Goal: Task Accomplishment & Management: Complete application form

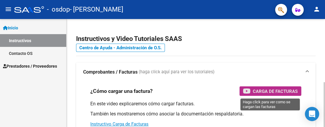
click at [269, 93] on span "Carga de Facturas" at bounding box center [275, 91] width 45 height 7
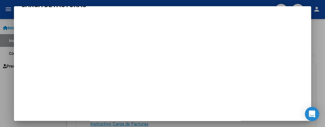
scroll to position [16, 0]
click at [11, 65] on div at bounding box center [162, 63] width 325 height 127
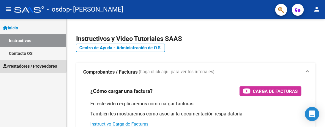
click at [18, 66] on span "Prestadores / Proveedores" at bounding box center [30, 66] width 54 height 7
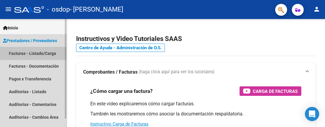
click at [31, 53] on link "Facturas - Listado/Carga" at bounding box center [33, 53] width 66 height 13
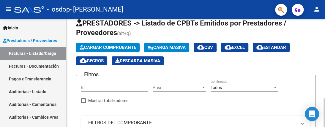
scroll to position [4, 0]
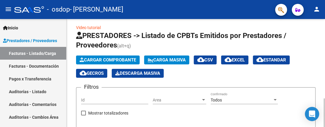
click at [324, 98] on div at bounding box center [323, 112] width 1 height 29
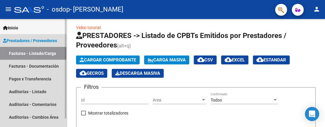
click at [22, 53] on link "Facturas - Listado/Carga" at bounding box center [33, 53] width 66 height 13
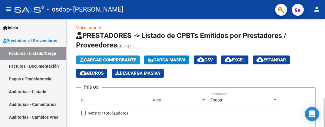
click at [100, 58] on span "Cargar Comprobante" at bounding box center [108, 59] width 56 height 5
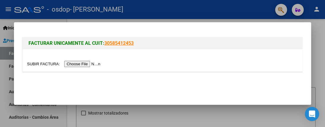
click at [44, 63] on input "file" at bounding box center [64, 64] width 75 height 6
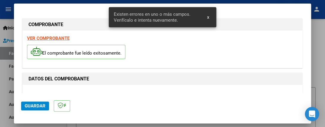
scroll to position [154, 0]
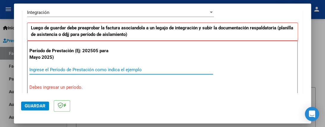
click at [144, 70] on input "Ingrese el Período de Prestación como indica el ejemplo" at bounding box center [121, 69] width 184 height 5
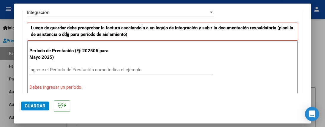
click at [99, 49] on p "Período de Prestación (Ej: 202505 para Mayo 2025)" at bounding box center [69, 54] width 80 height 13
click at [94, 50] on p "Período de Prestación (Ej: 202505 para Mayo 2025)" at bounding box center [69, 54] width 80 height 13
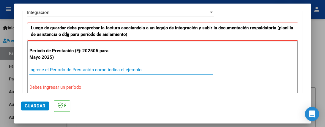
click at [89, 70] on input "Ingrese el Período de Prestación como indica el ejemplo" at bounding box center [121, 69] width 184 height 5
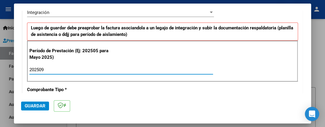
type input "202509"
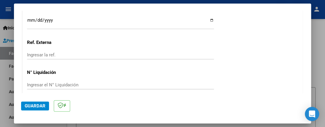
scroll to position [450, 0]
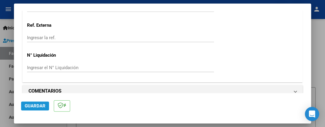
click at [37, 107] on span "Guardar" at bounding box center [35, 105] width 21 height 5
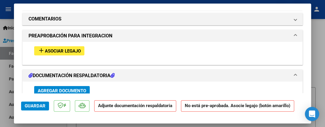
scroll to position [511, 0]
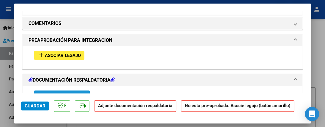
click at [74, 93] on span "Agregar Documento" at bounding box center [62, 95] width 48 height 5
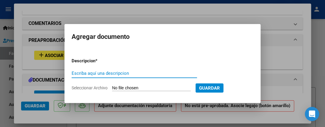
click at [135, 74] on input "Escriba aquí una descripcion" at bounding box center [134, 73] width 125 height 5
type input "Asistencia Septiembre 2025"
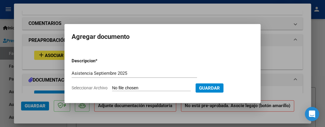
click at [143, 86] on input "Seleccionar Archivo" at bounding box center [151, 89] width 79 height 6
type input "C:\fakepath\Asistencia [DATE] Cabiboni.jpg"
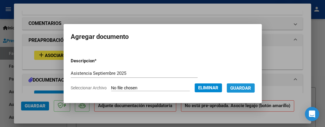
click at [238, 87] on span "Guardar" at bounding box center [240, 88] width 21 height 5
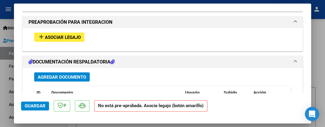
scroll to position [526, 0]
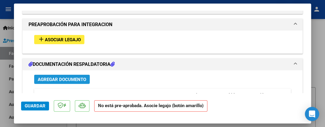
click at [72, 77] on span "Agregar Documento" at bounding box center [62, 79] width 48 height 5
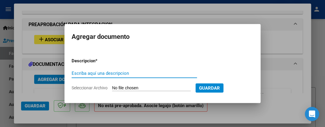
click at [134, 74] on input "Escriba aquí una descripcion" at bounding box center [134, 73] width 125 height 5
type input "Autorizacion 2025 [PERSON_NAME]"
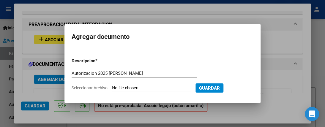
click at [105, 87] on span "Seleccionar Archivo" at bounding box center [90, 88] width 36 height 5
click at [112, 87] on input "Seleccionar Archivo" at bounding box center [151, 89] width 79 height 6
type input "C:\fakepath\Autorizacion 2025 [PERSON_NAME].jpg"
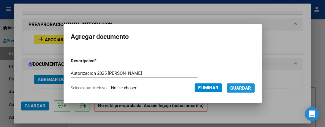
click at [242, 87] on span "Guardar" at bounding box center [240, 88] width 21 height 5
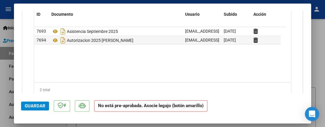
scroll to position [621, 0]
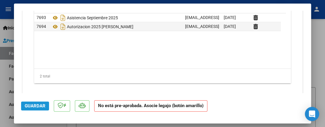
click at [35, 105] on span "Guardar" at bounding box center [35, 105] width 21 height 5
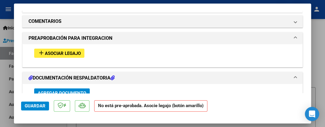
scroll to position [501, 0]
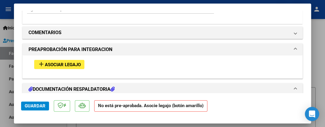
click at [68, 62] on span "Asociar Legajo" at bounding box center [63, 64] width 36 height 5
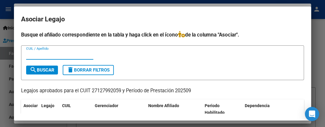
click at [48, 55] on input "CUIL / Apellido" at bounding box center [59, 54] width 67 height 5
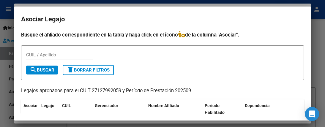
scroll to position [6, 0]
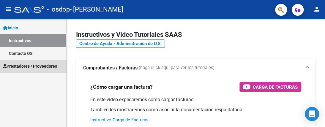
click at [41, 64] on span "Prestadores / Proveedores" at bounding box center [30, 66] width 54 height 7
click at [27, 63] on span "Prestadores / Proveedores" at bounding box center [30, 66] width 54 height 7
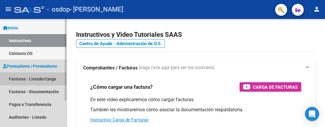
click at [33, 77] on link "Facturas - Listado/Carga" at bounding box center [33, 78] width 66 height 13
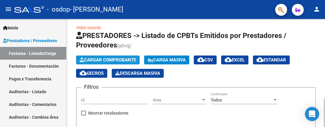
click at [122, 57] on span "Cargar Comprobante" at bounding box center [108, 59] width 56 height 5
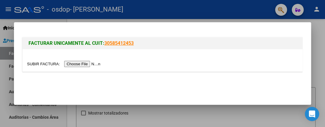
click at [81, 64] on input "file" at bounding box center [64, 64] width 75 height 6
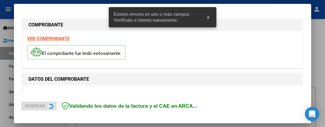
scroll to position [154, 0]
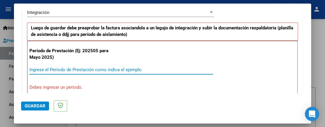
click at [149, 69] on input "Ingrese el Período de Prestación como indica el ejemplo" at bounding box center [121, 69] width 184 height 5
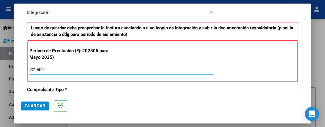
type input "202509"
click at [33, 105] on span "Guardar" at bounding box center [35, 105] width 21 height 5
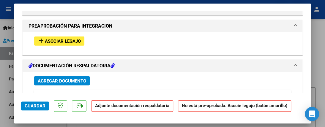
scroll to position [542, 0]
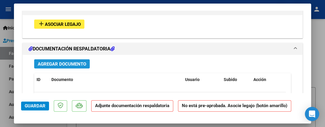
click at [73, 61] on span "Agregar Documento" at bounding box center [62, 63] width 48 height 5
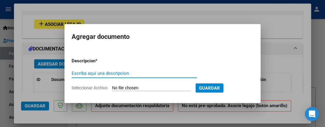
click at [138, 72] on input "Escriba aquí una descripcion" at bounding box center [134, 73] width 125 height 5
type input "Asistencia [DATE] Laboral"
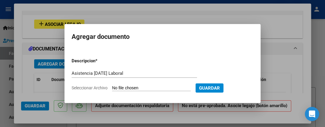
click at [126, 86] on input "Seleccionar Archivo" at bounding box center [151, 89] width 79 height 6
type input "C:\fakepath\Asistencia [DATE] Laboral [PERSON_NAME].jpg"
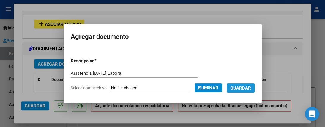
click at [242, 89] on span "Guardar" at bounding box center [240, 88] width 21 height 5
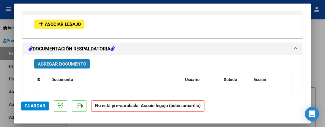
click at [72, 59] on button "Agregar Documento" at bounding box center [62, 63] width 56 height 9
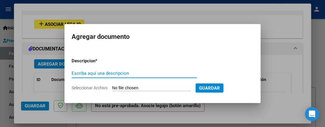
click at [135, 73] on input "Escriba aquí una descripcion" at bounding box center [134, 73] width 125 height 5
type input "Autorizacion 2025 [PERSON_NAME]"
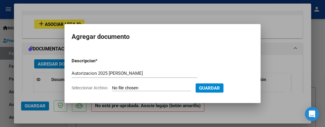
click at [139, 88] on input "Seleccionar Archivo" at bounding box center [151, 89] width 79 height 6
type input "C:\fakepath\Autorizacion 2025 [PERSON_NAME].jpg"
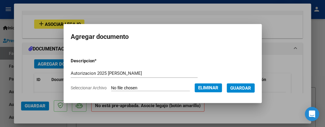
click at [241, 88] on span "Guardar" at bounding box center [240, 88] width 21 height 5
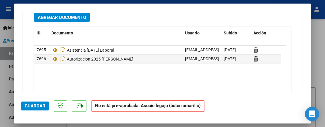
scroll to position [621, 0]
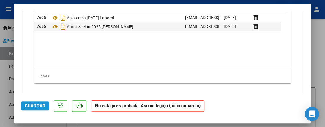
click at [37, 104] on span "Guardar" at bounding box center [35, 105] width 21 height 5
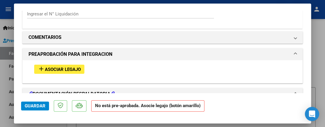
scroll to position [506, 0]
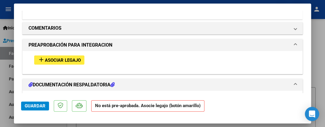
click at [11, 39] on div at bounding box center [162, 63] width 325 height 127
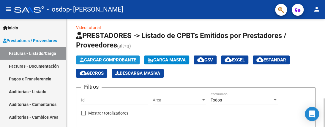
click at [113, 59] on span "Cargar Comprobante" at bounding box center [108, 59] width 56 height 5
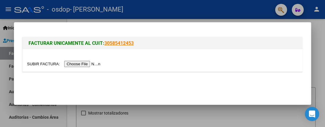
click at [53, 62] on input "file" at bounding box center [64, 64] width 75 height 6
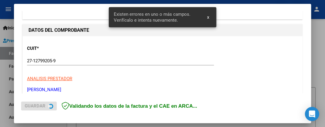
scroll to position [154, 0]
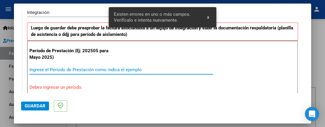
click at [113, 67] on input "Ingrese el Período de Prestación como indica el ejemplo" at bounding box center [121, 69] width 184 height 5
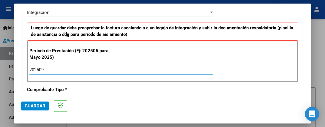
type input "202509"
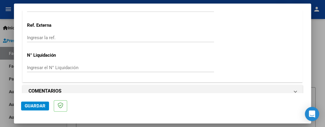
scroll to position [450, 0]
click at [39, 105] on span "Guardar" at bounding box center [35, 105] width 21 height 5
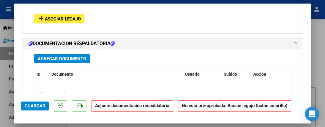
scroll to position [563, 0]
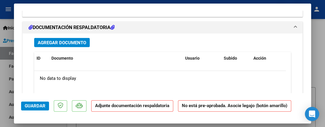
click at [67, 40] on span "Agregar Documento" at bounding box center [62, 42] width 48 height 5
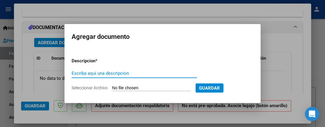
click at [140, 74] on input "Escriba aquí una descripcion" at bounding box center [134, 73] width 125 height 5
type input "Asistencia [DATE] Terapias"
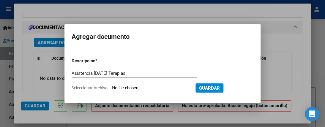
click at [132, 89] on input "Seleccionar Archivo" at bounding box center [151, 89] width 79 height 6
type input "C:\fakepath\Asistencia [DATE] Terapias [PERSON_NAME].jpg"
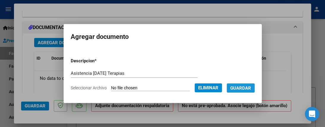
click at [240, 84] on button "Guardar" at bounding box center [241, 87] width 28 height 9
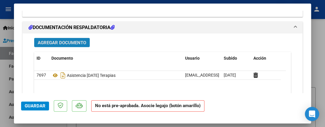
click at [70, 40] on span "Agregar Documento" at bounding box center [62, 42] width 48 height 5
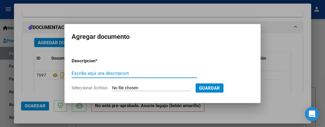
click at [133, 73] on input "Escriba aquí una descripcion" at bounding box center [134, 73] width 125 height 5
type input "Asistencia [DATE] Psico"
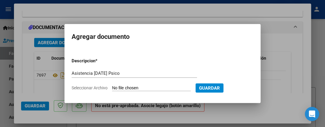
click at [135, 87] on input "Seleccionar Archivo" at bounding box center [151, 89] width 79 height 6
type input "C:\fakepath\Asistencia [DATE] Psico [PERSON_NAME].jpg"
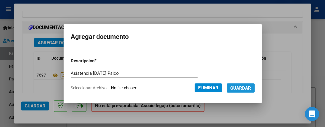
click at [240, 86] on span "Guardar" at bounding box center [240, 88] width 21 height 5
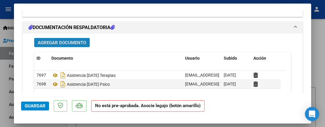
click at [77, 40] on span "Agregar Documento" at bounding box center [62, 42] width 48 height 5
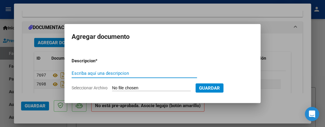
click at [134, 75] on input "Escriba aquí una descripcion" at bounding box center [134, 73] width 125 height 5
type input "Autorizacion 2025"
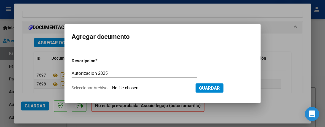
click at [165, 88] on input "Seleccionar Archivo" at bounding box center [151, 89] width 79 height 6
type input "C:\fakepath\Autorizacion 2025 [PERSON_NAME].jpg"
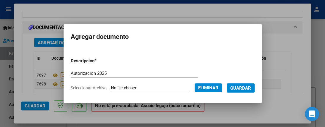
click at [240, 89] on span "Guardar" at bounding box center [240, 88] width 21 height 5
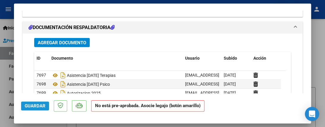
click at [37, 105] on span "Guardar" at bounding box center [35, 105] width 21 height 5
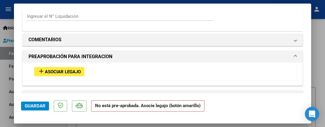
scroll to position [487, 0]
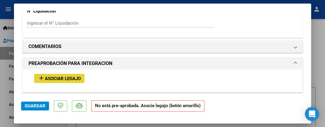
click at [64, 76] on span "Asociar Legajo" at bounding box center [63, 78] width 36 height 5
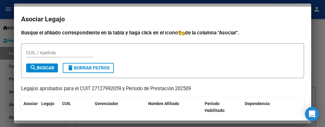
scroll to position [0, 0]
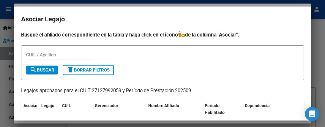
click at [12, 40] on div at bounding box center [162, 63] width 325 height 127
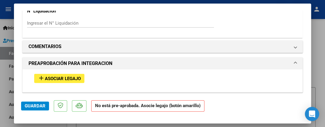
click at [10, 38] on div at bounding box center [162, 63] width 325 height 127
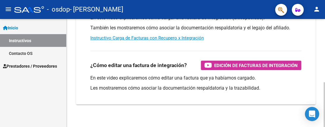
scroll to position [152, 0]
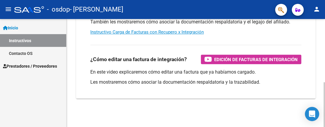
click at [324, 127] on html "menu - osdop - [PERSON_NAME] person Inicio Instructivos Contacto OS Prestadores…" at bounding box center [162, 63] width 325 height 127
